Goal: Transaction & Acquisition: Purchase product/service

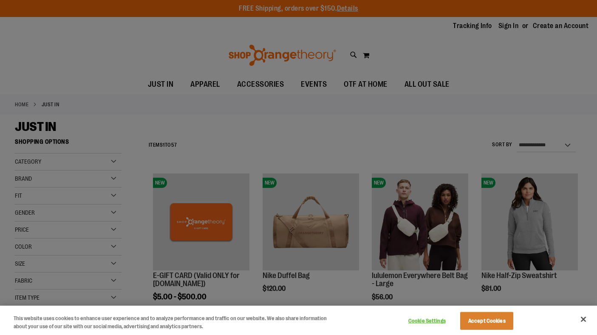
type input "**********"
click at [494, 320] on button "Accept Cookies" at bounding box center [486, 321] width 53 height 18
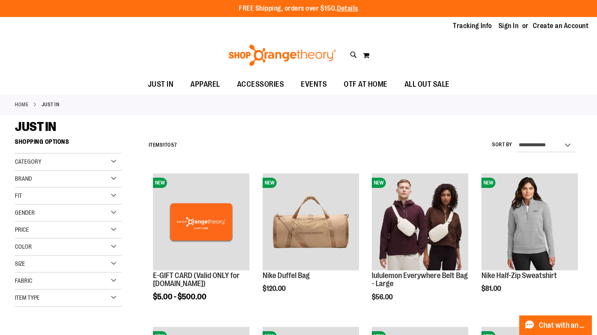
click at [115, 212] on div "Gender" at bounding box center [68, 212] width 107 height 17
click at [32, 240] on link "Women 22 items" at bounding box center [64, 239] width 102 height 9
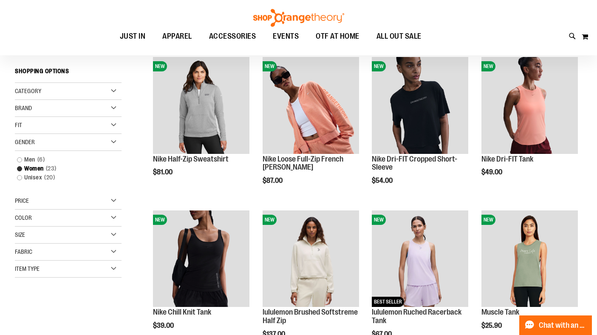
scroll to position [114, 0]
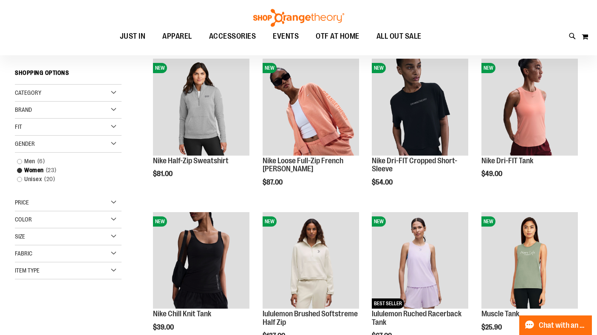
click at [116, 91] on div "Category" at bounding box center [68, 93] width 107 height 17
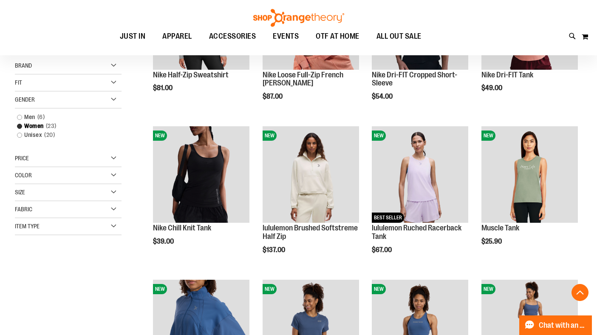
scroll to position [215, 0]
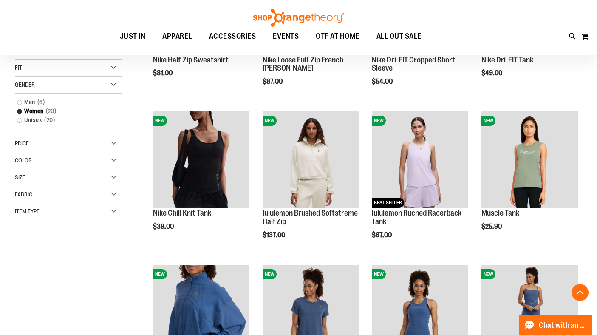
click at [113, 210] on div "Item Type" at bounding box center [68, 211] width 107 height 17
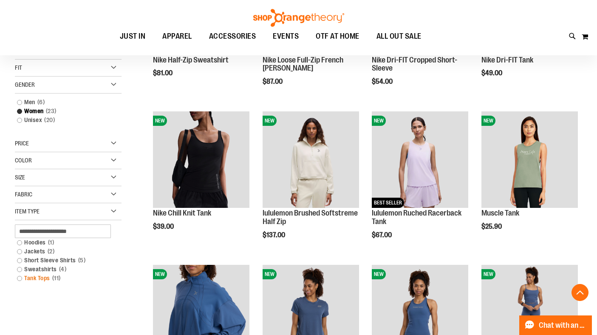
click at [20, 278] on link "Tank Tops 11 items" at bounding box center [64, 278] width 102 height 9
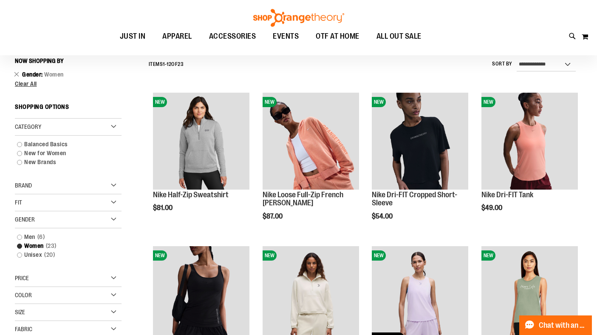
scroll to position [79, 0]
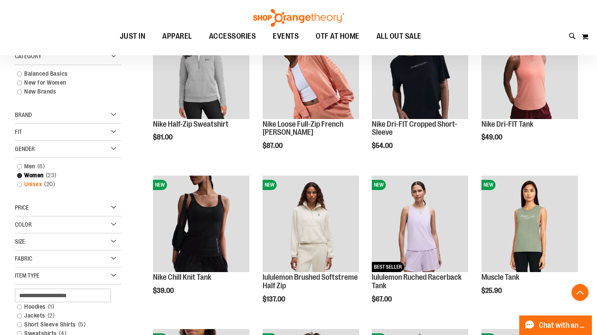
scroll to position [278, 0]
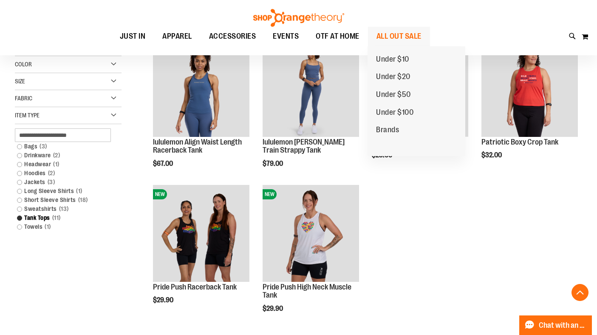
click at [409, 37] on span "ALL OUT SALE" at bounding box center [399, 36] width 45 height 19
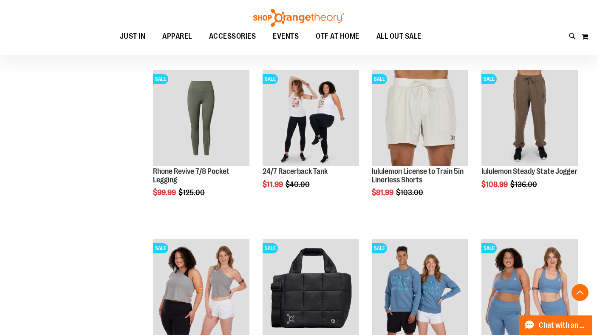
scroll to position [280, 0]
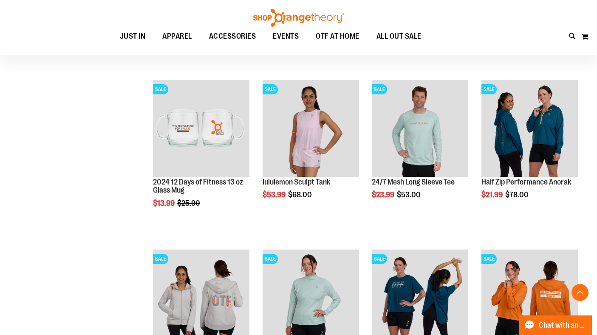
scroll to position [825, 0]
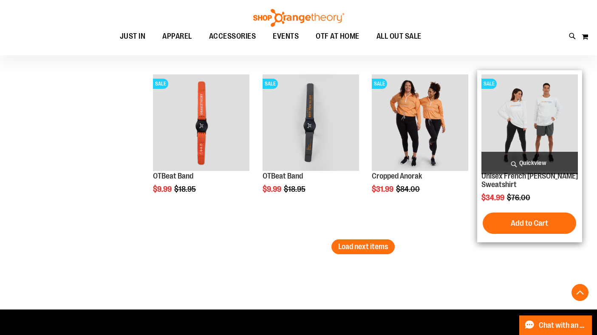
scroll to position [1507, 0]
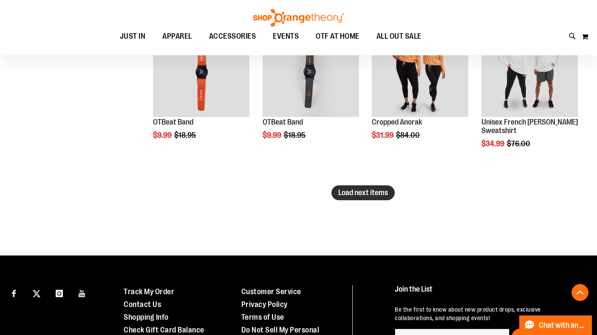
type input "**********"
click at [374, 196] on span "Load next items" at bounding box center [363, 192] width 50 height 9
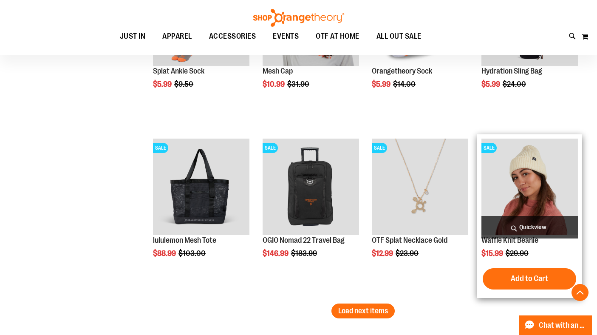
scroll to position [1948, 0]
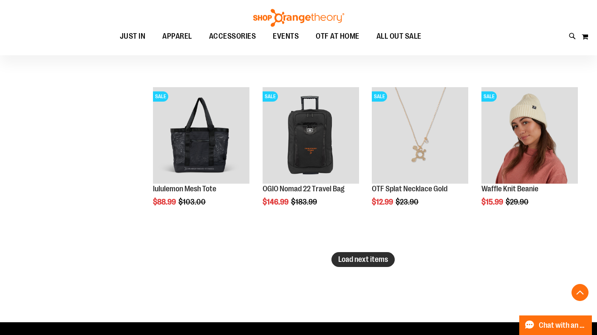
click at [375, 264] on button "Load next items" at bounding box center [363, 259] width 63 height 15
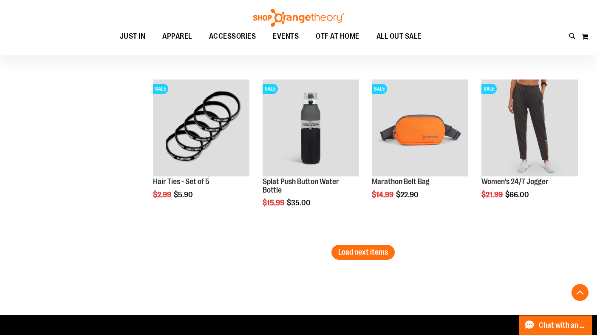
scroll to position [2504, 0]
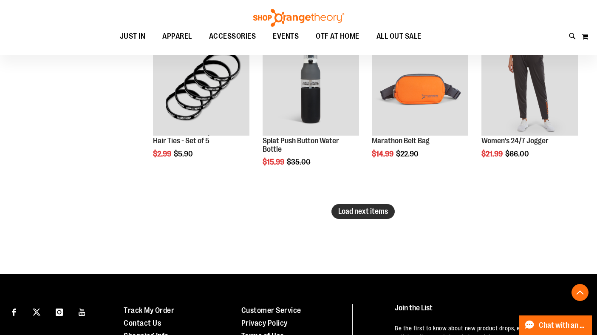
click at [368, 212] on span "Load next items" at bounding box center [363, 211] width 50 height 9
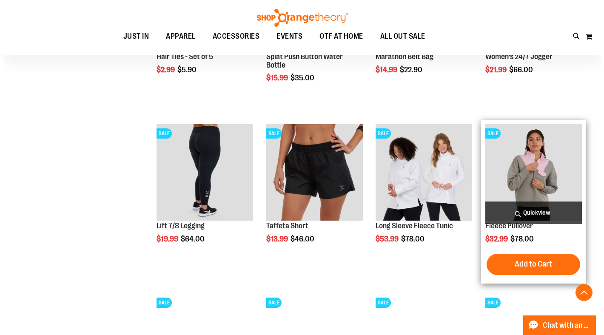
scroll to position [2595, 0]
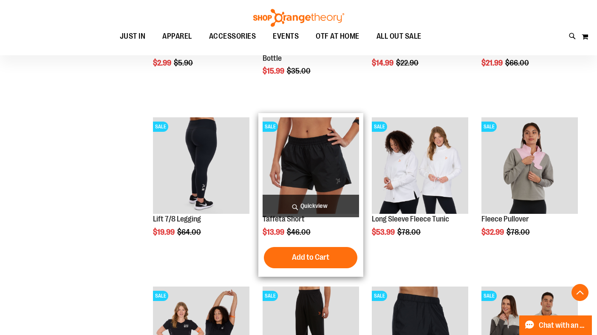
click at [318, 202] on span "Quickview" at bounding box center [311, 206] width 96 height 23
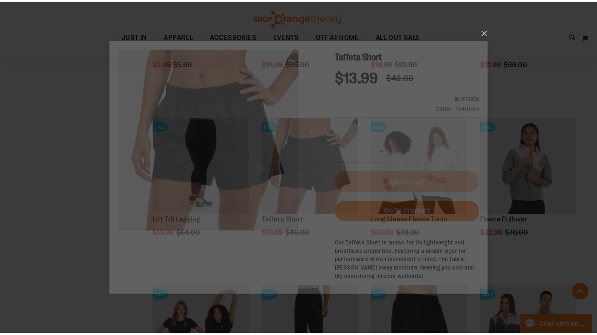
scroll to position [0, 0]
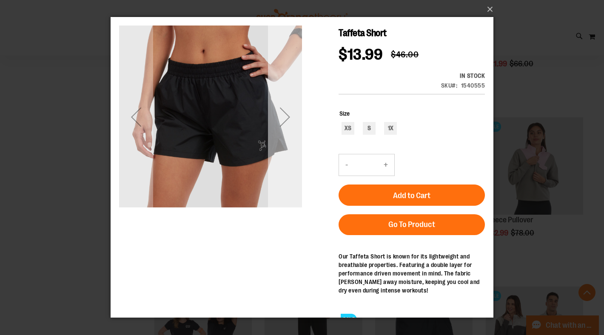
click at [281, 120] on div "Next" at bounding box center [285, 117] width 34 height 34
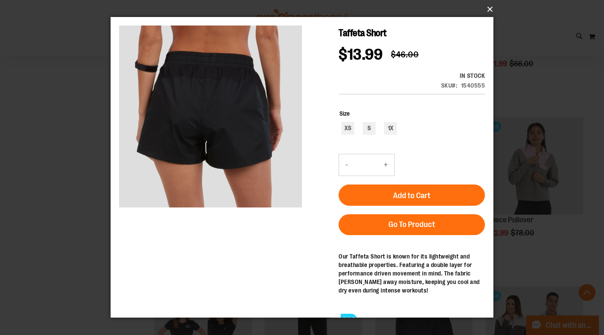
click at [490, 9] on button "×" at bounding box center [304, 9] width 383 height 19
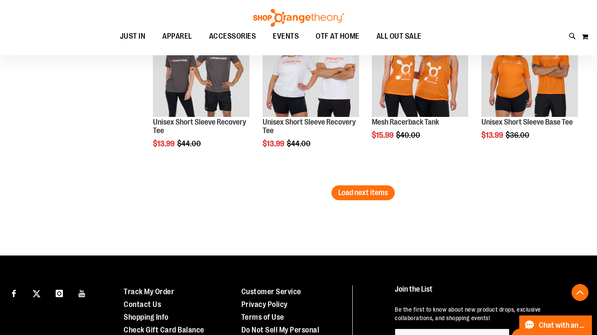
scroll to position [3053, 0]
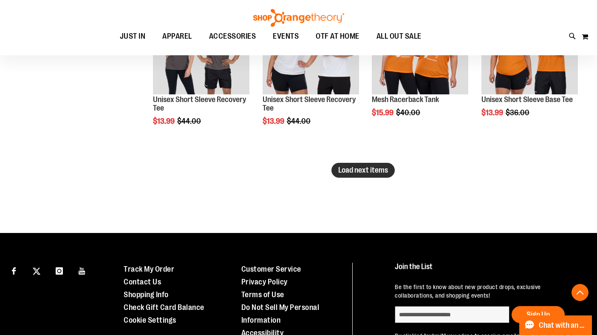
click at [369, 173] on span "Load next items" at bounding box center [363, 170] width 50 height 9
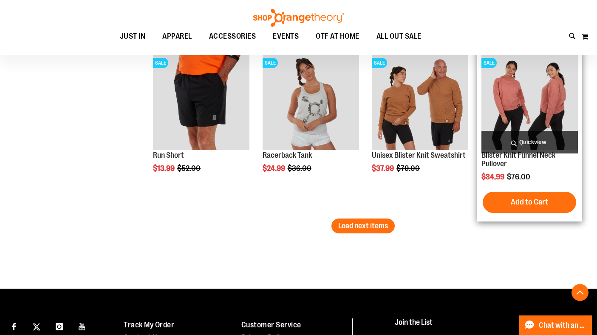
scroll to position [3514, 0]
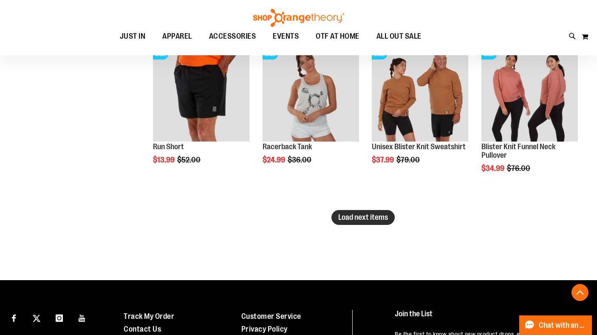
click at [374, 220] on span "Load next items" at bounding box center [363, 217] width 50 height 9
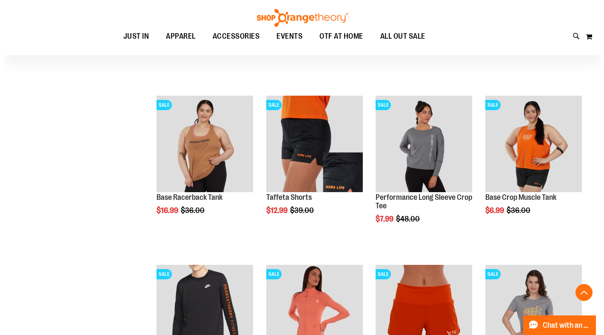
scroll to position [3633, 0]
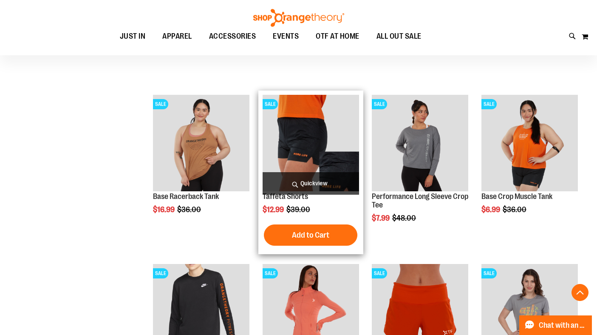
click at [322, 179] on span "Quickview" at bounding box center [311, 183] width 96 height 23
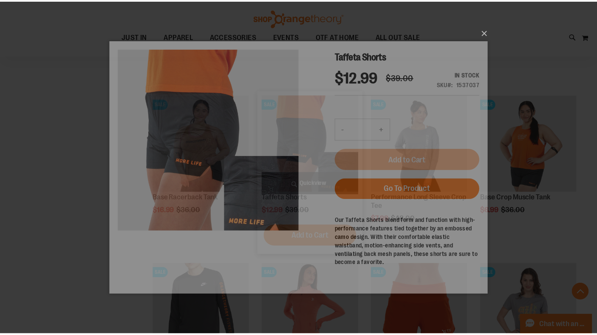
scroll to position [0, 0]
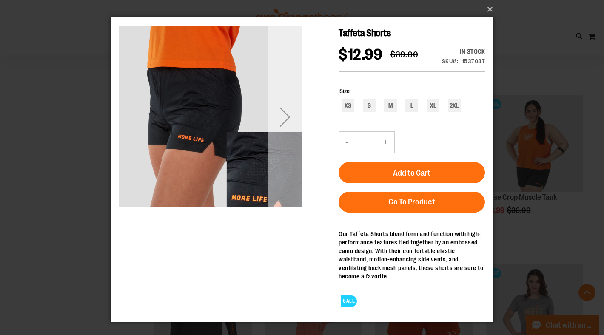
click at [284, 119] on div "Next" at bounding box center [285, 117] width 34 height 34
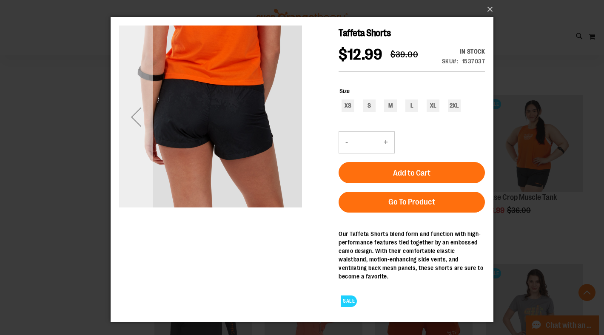
click at [140, 122] on div "Previous" at bounding box center [136, 117] width 34 height 34
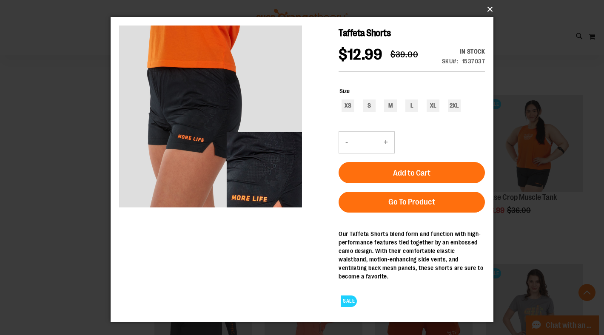
click at [491, 10] on button "×" at bounding box center [304, 9] width 383 height 19
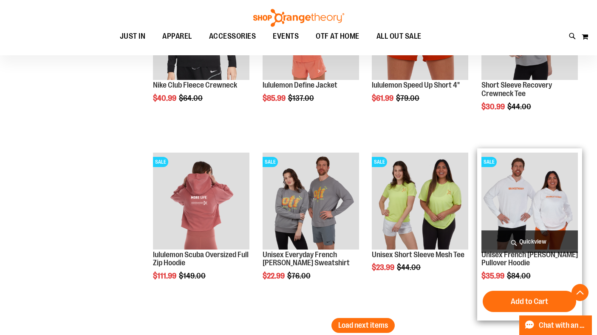
scroll to position [3991, 0]
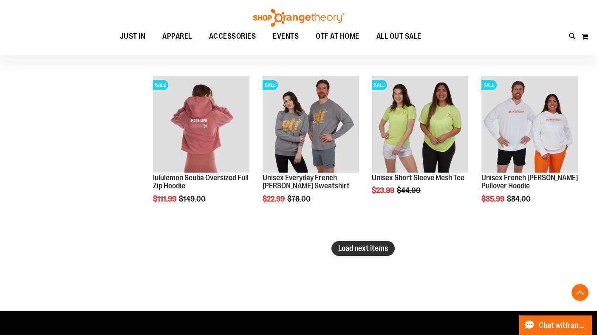
click at [367, 250] on span "Load next items" at bounding box center [363, 248] width 50 height 9
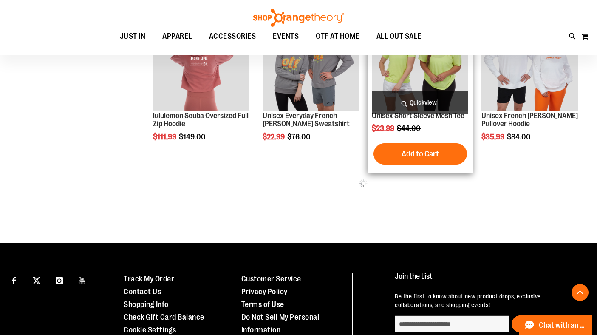
scroll to position [3923, 0]
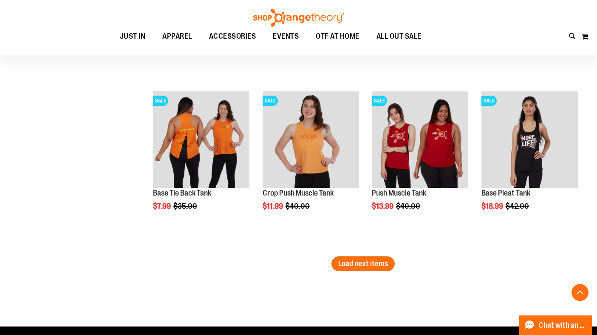
scroll to position [4530, 0]
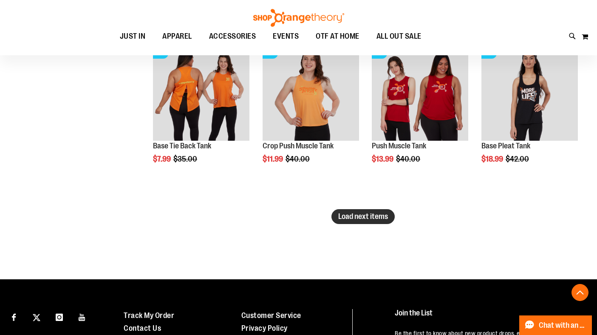
click at [376, 216] on span "Load next items" at bounding box center [363, 216] width 50 height 9
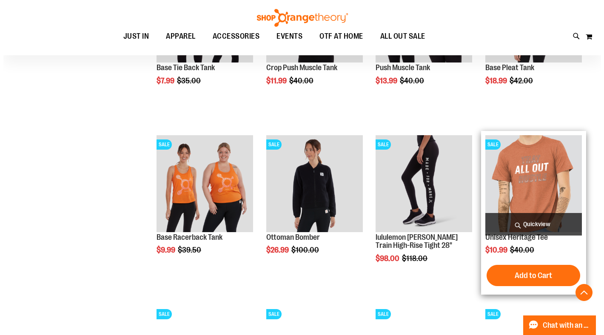
scroll to position [4611, 0]
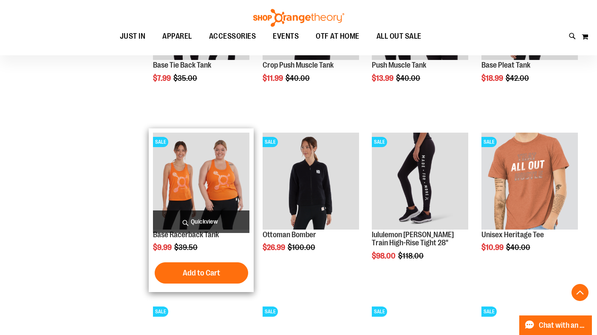
click at [196, 221] on span "Quickview" at bounding box center [201, 221] width 96 height 23
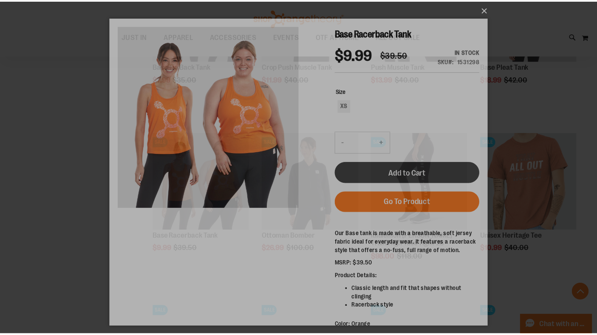
scroll to position [0, 0]
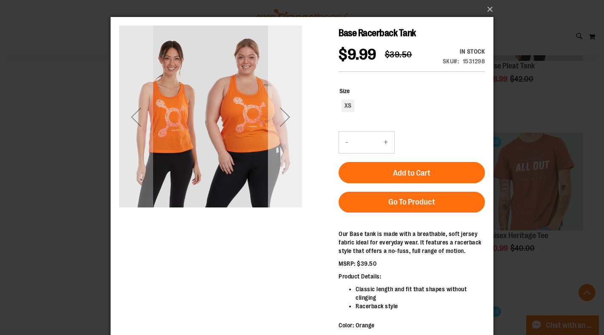
click at [287, 115] on div "Next" at bounding box center [285, 117] width 34 height 34
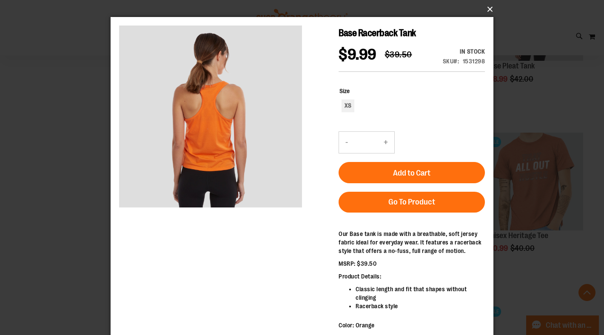
click at [487, 11] on button "×" at bounding box center [304, 9] width 383 height 19
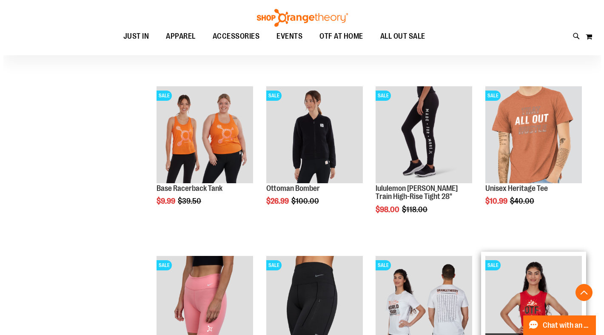
scroll to position [4831, 0]
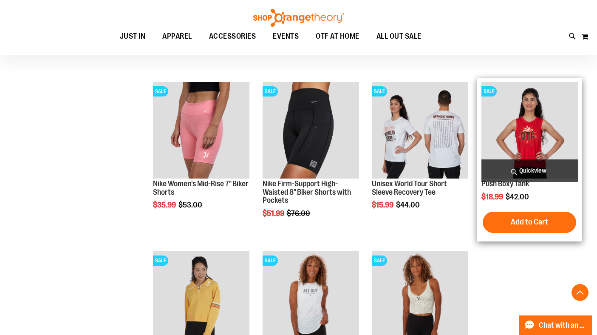
click at [513, 171] on span "Quickview" at bounding box center [530, 170] width 96 height 23
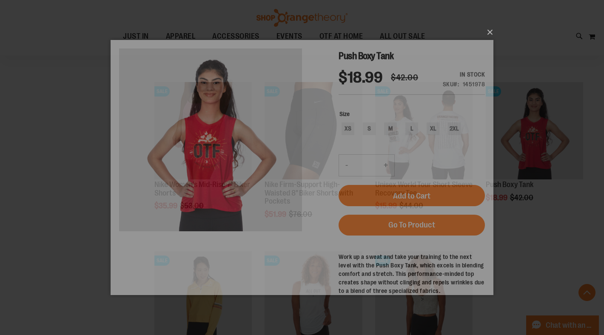
scroll to position [0, 0]
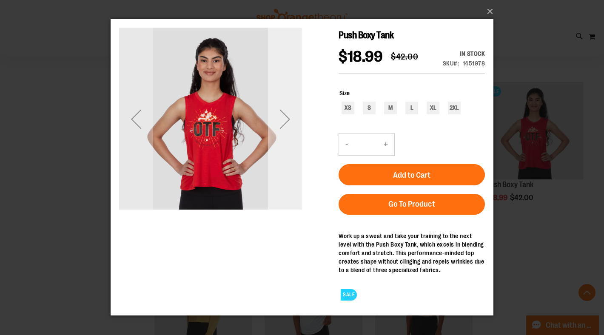
click at [289, 120] on div "Next" at bounding box center [285, 119] width 34 height 34
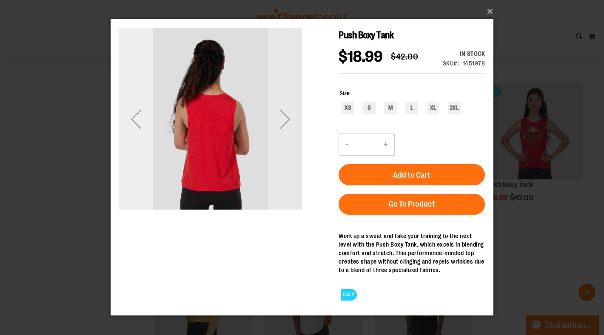
click at [133, 117] on div "Previous" at bounding box center [136, 119] width 34 height 34
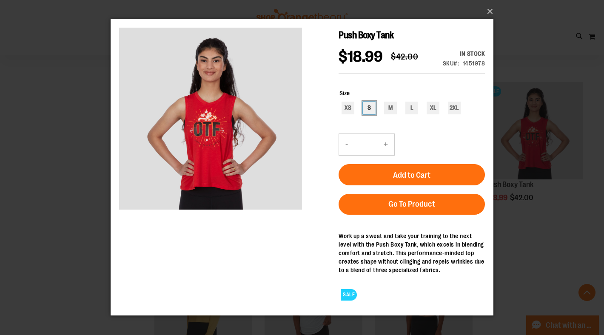
click at [369, 110] on div "S" at bounding box center [369, 108] width 13 height 13
type input "***"
click at [436, 173] on button "Add to Cart" at bounding box center [411, 174] width 146 height 21
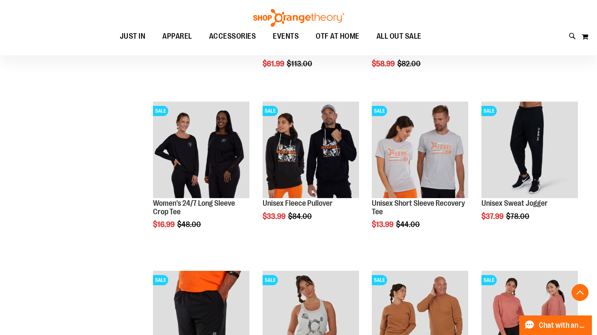
scroll to position [957, 0]
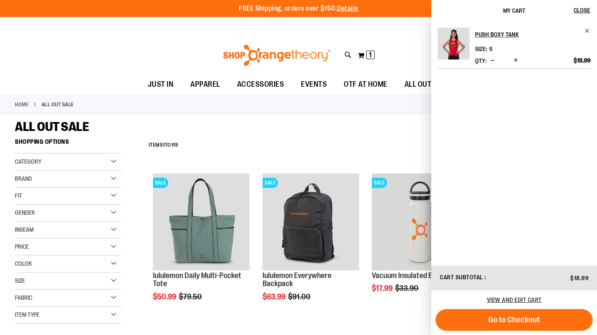
click at [294, 31] on div "Tracking Info Sign In Return to Procurement Create an Account" at bounding box center [298, 26] width 597 height 18
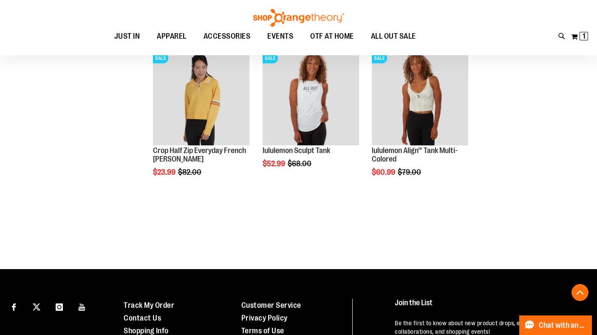
scroll to position [4969, 0]
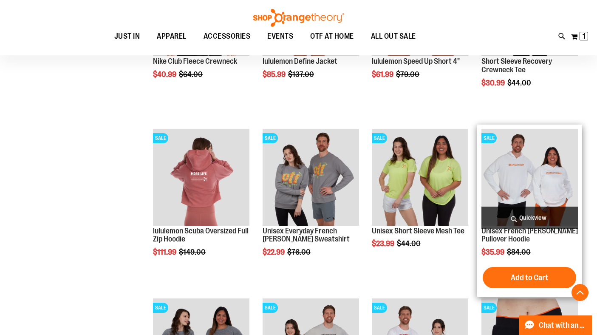
scroll to position [3933, 0]
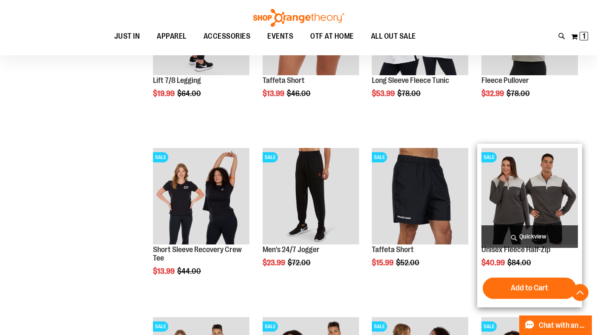
scroll to position [2565, 0]
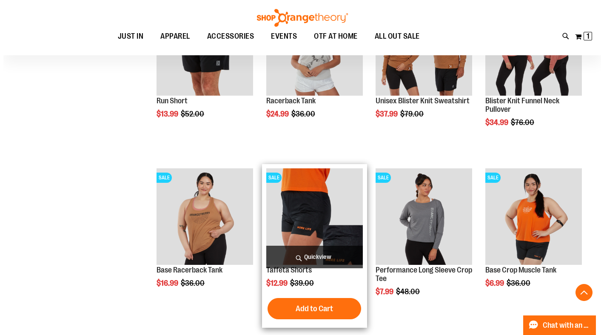
scroll to position [3560, 0]
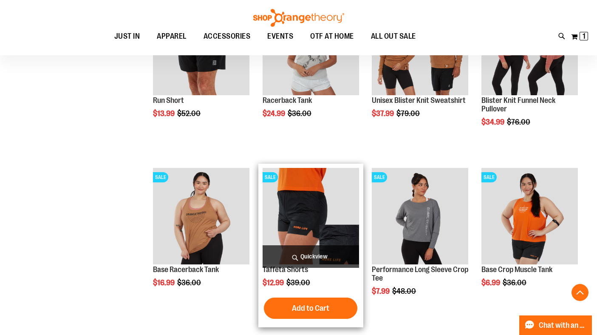
click at [312, 254] on span "Quickview" at bounding box center [311, 256] width 96 height 23
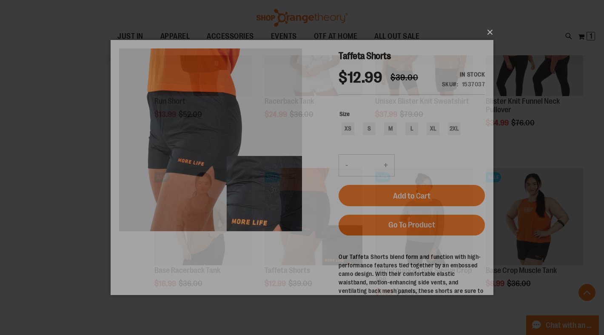
scroll to position [0, 0]
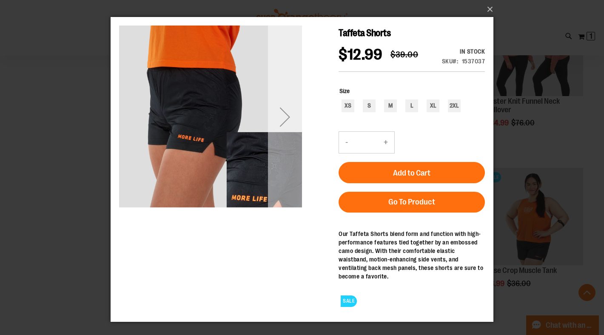
click at [289, 116] on div "Next" at bounding box center [285, 117] width 34 height 34
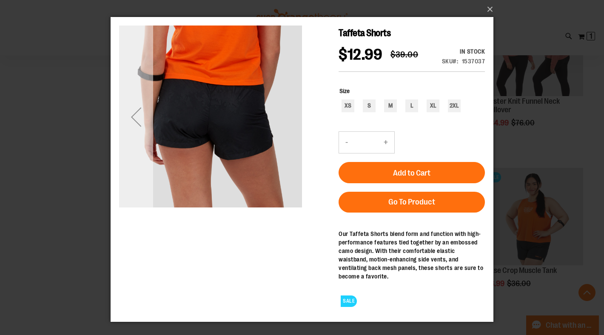
click at [139, 116] on div "Previous" at bounding box center [136, 117] width 34 height 34
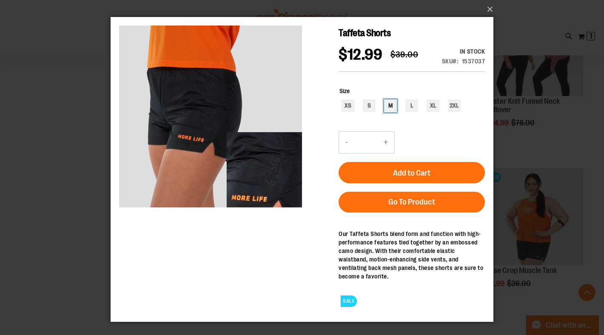
click at [389, 104] on div "M" at bounding box center [390, 105] width 13 height 13
type input "***"
click at [434, 173] on button "Add to Cart" at bounding box center [411, 172] width 146 height 21
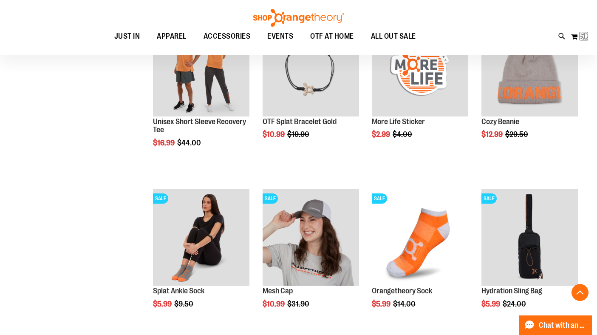
scroll to position [6, 0]
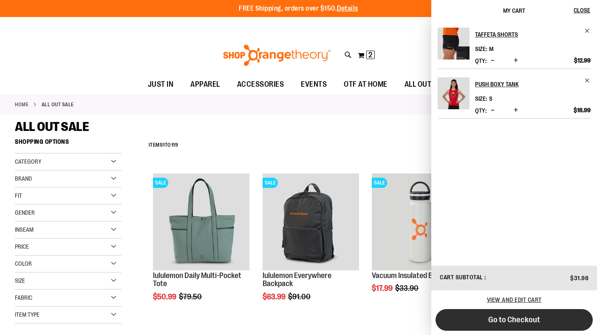
click at [545, 323] on button "Go to Checkout" at bounding box center [514, 320] width 157 height 22
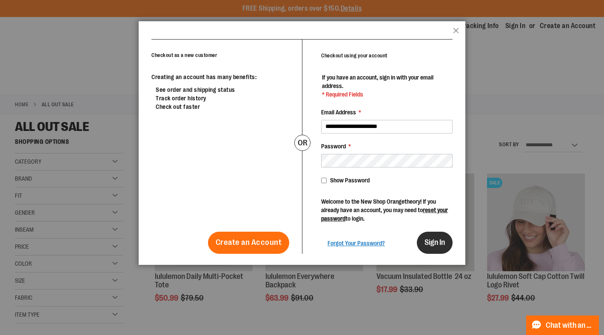
click at [435, 246] on span "Sign In" at bounding box center [434, 242] width 20 height 9
click at [444, 243] on span "Sign In" at bounding box center [434, 242] width 20 height 9
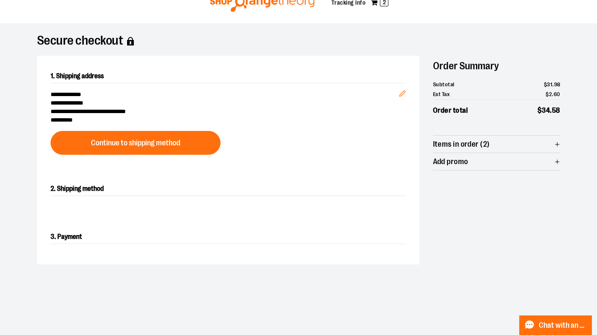
scroll to position [87, 0]
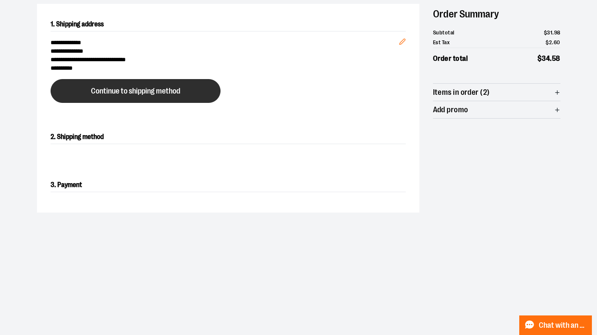
click at [149, 96] on button "Continue to shipping method" at bounding box center [136, 91] width 170 height 24
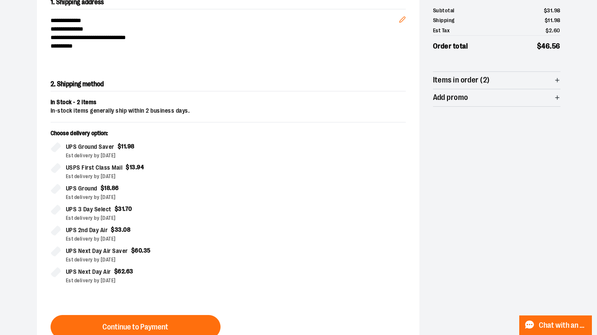
scroll to position [136, 0]
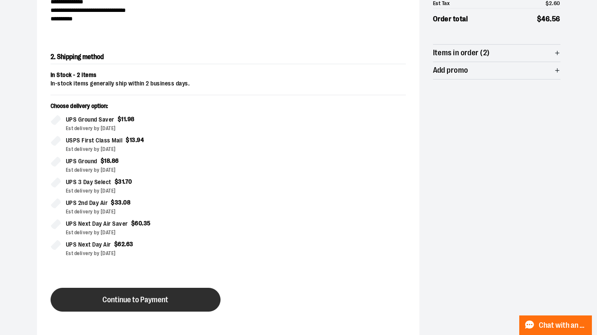
click at [149, 302] on span "Continue to Payment" at bounding box center [135, 300] width 66 height 8
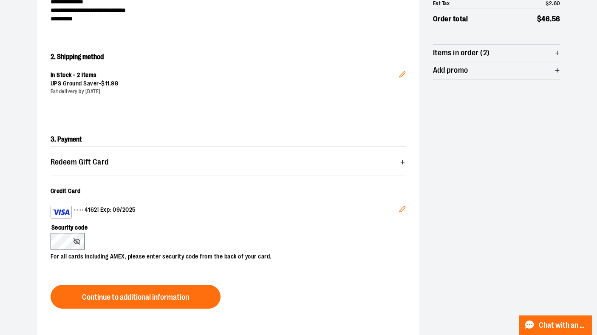
click at [402, 210] on icon "Edit" at bounding box center [403, 210] width 6 height 6
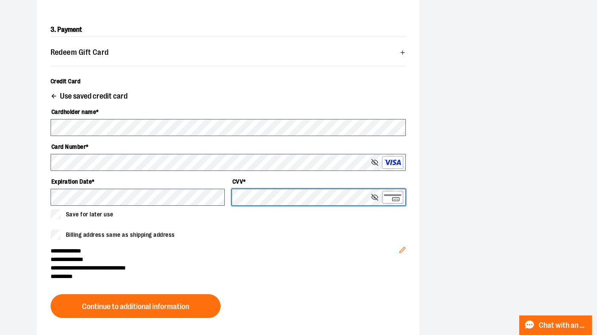
scroll to position [253, 0]
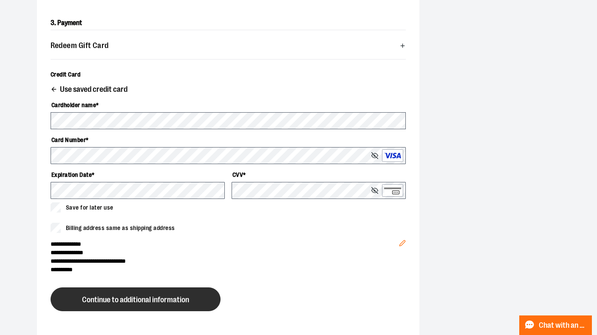
click at [164, 294] on button "Continue to additional information" at bounding box center [136, 299] width 170 height 24
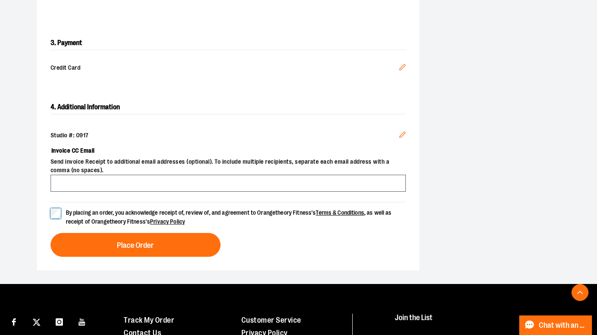
scroll to position [242, 0]
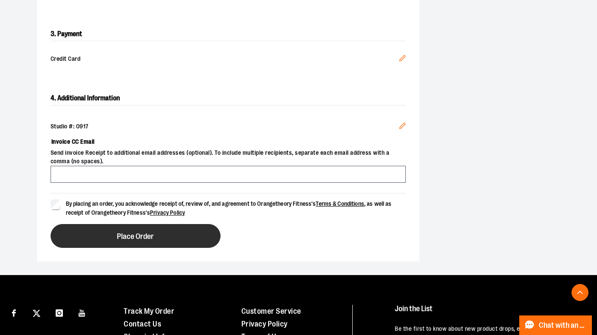
click at [148, 235] on span "Place Order" at bounding box center [135, 237] width 37 height 8
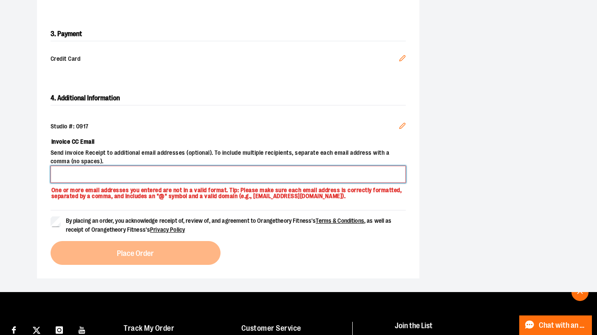
click at [158, 168] on input "Invoice CC Email" at bounding box center [228, 174] width 355 height 17
type input "**********"
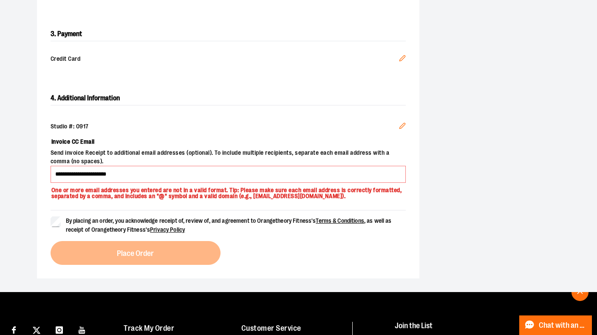
click at [168, 258] on div "By placing an order, you acknowledge receipt of, review of, and agreement to Or…" at bounding box center [228, 237] width 355 height 55
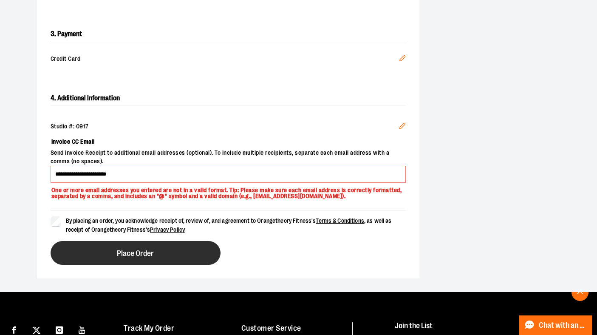
click at [147, 250] on span "Place Order" at bounding box center [135, 254] width 37 height 8
